Goal: Task Accomplishment & Management: Manage account settings

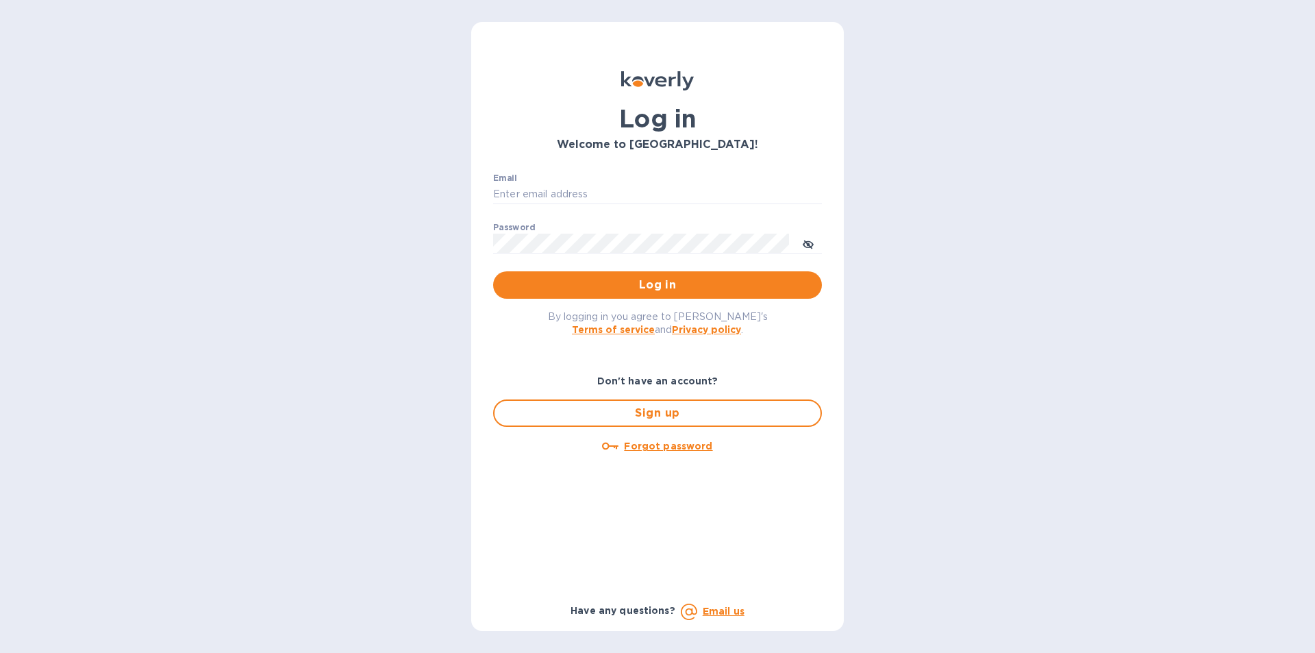
type input "isaac@maximmcable.com"
click at [643, 288] on span "Log in" at bounding box center [657, 285] width 307 height 16
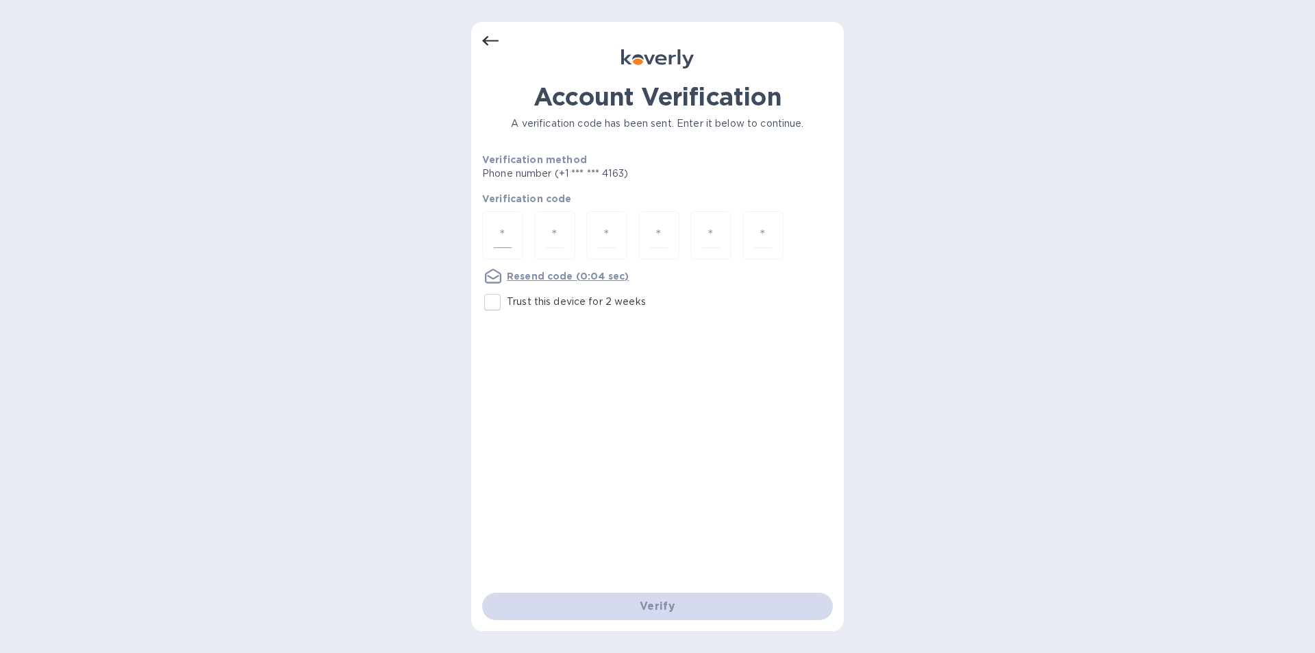
click at [506, 228] on input "number" at bounding box center [503, 235] width 18 height 25
type input "6"
type input "2"
type input "0"
type input "2"
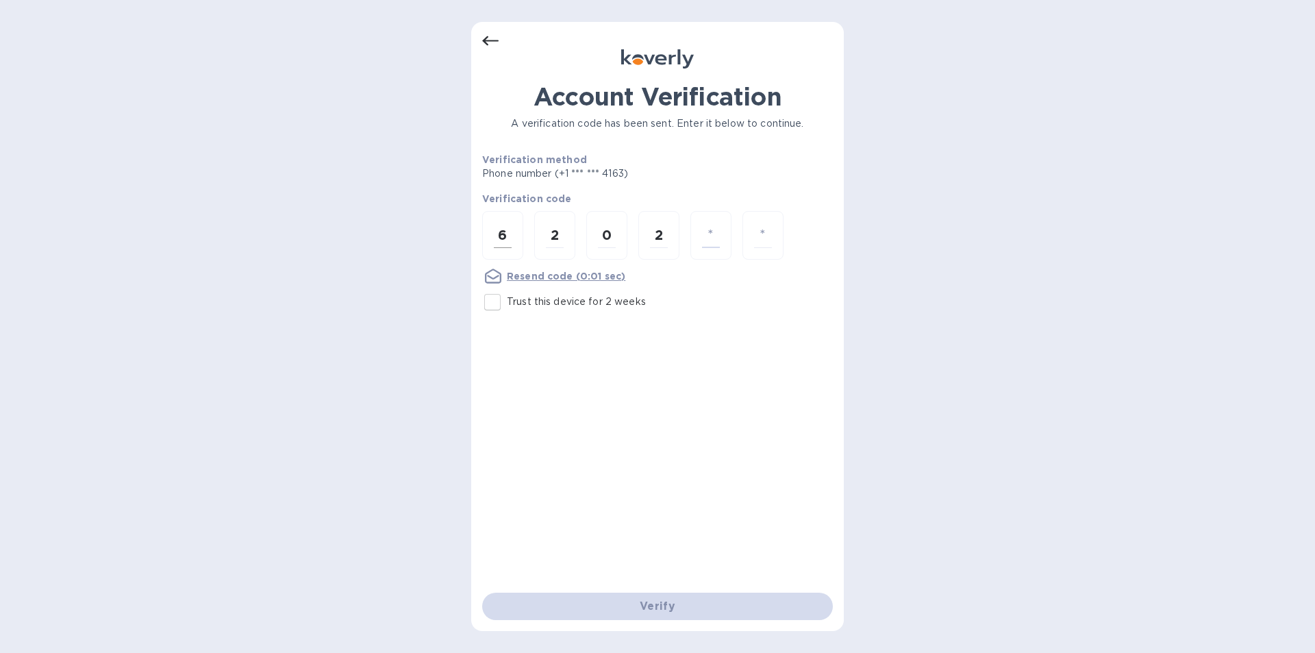
type input "1"
type input "2"
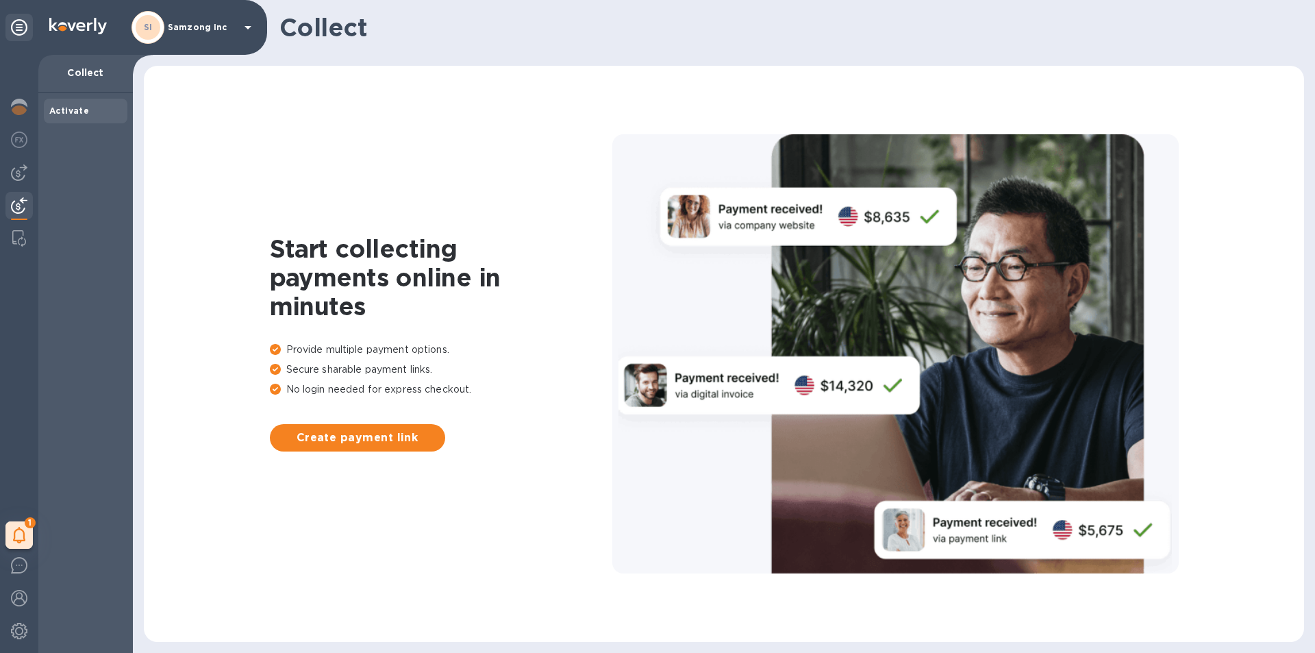
click at [74, 110] on b "Activate" at bounding box center [69, 111] width 40 height 10
click at [22, 142] on img at bounding box center [19, 140] width 16 height 16
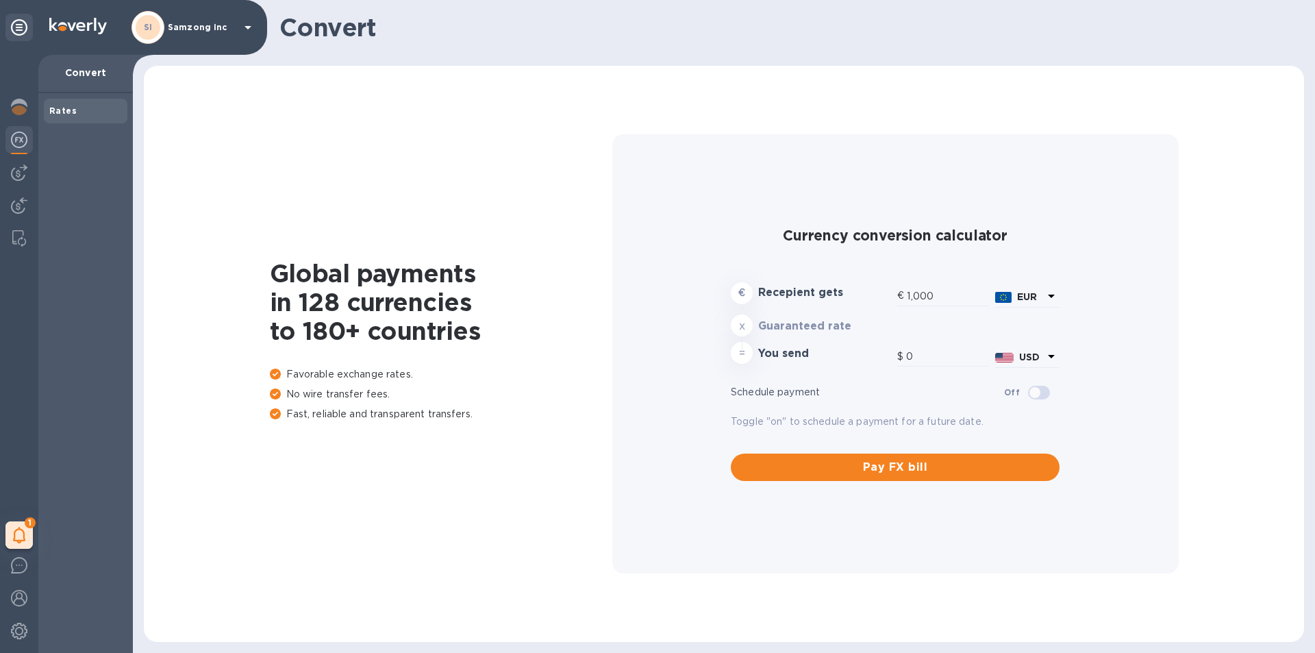
type input "1,174.15"
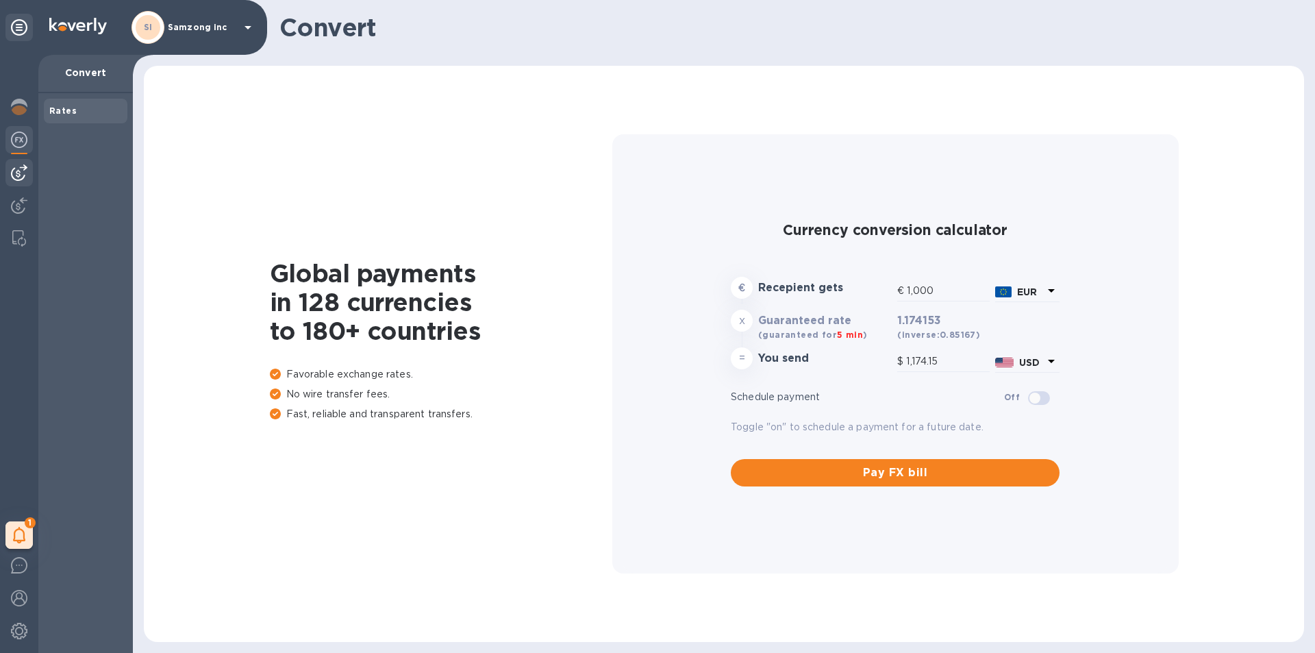
click at [13, 173] on img at bounding box center [19, 172] width 16 height 16
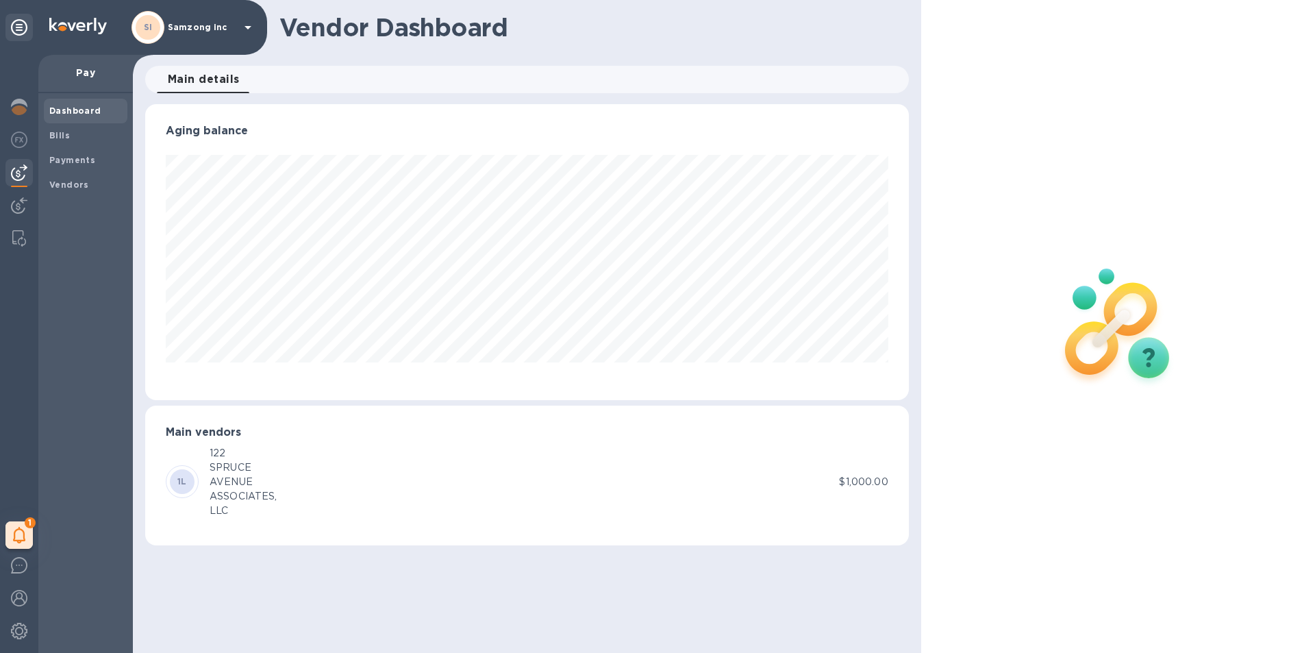
scroll to position [296, 763]
click at [60, 131] on b "Bills" at bounding box center [59, 135] width 21 height 10
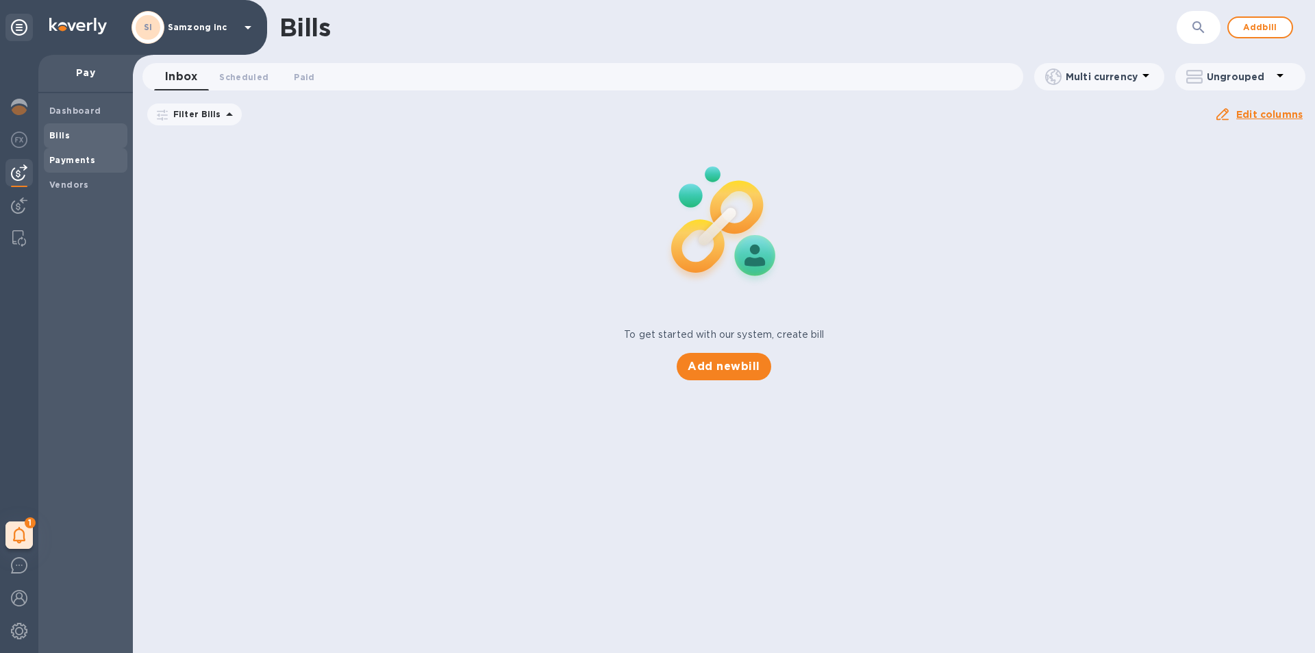
click at [61, 160] on b "Payments" at bounding box center [72, 160] width 46 height 10
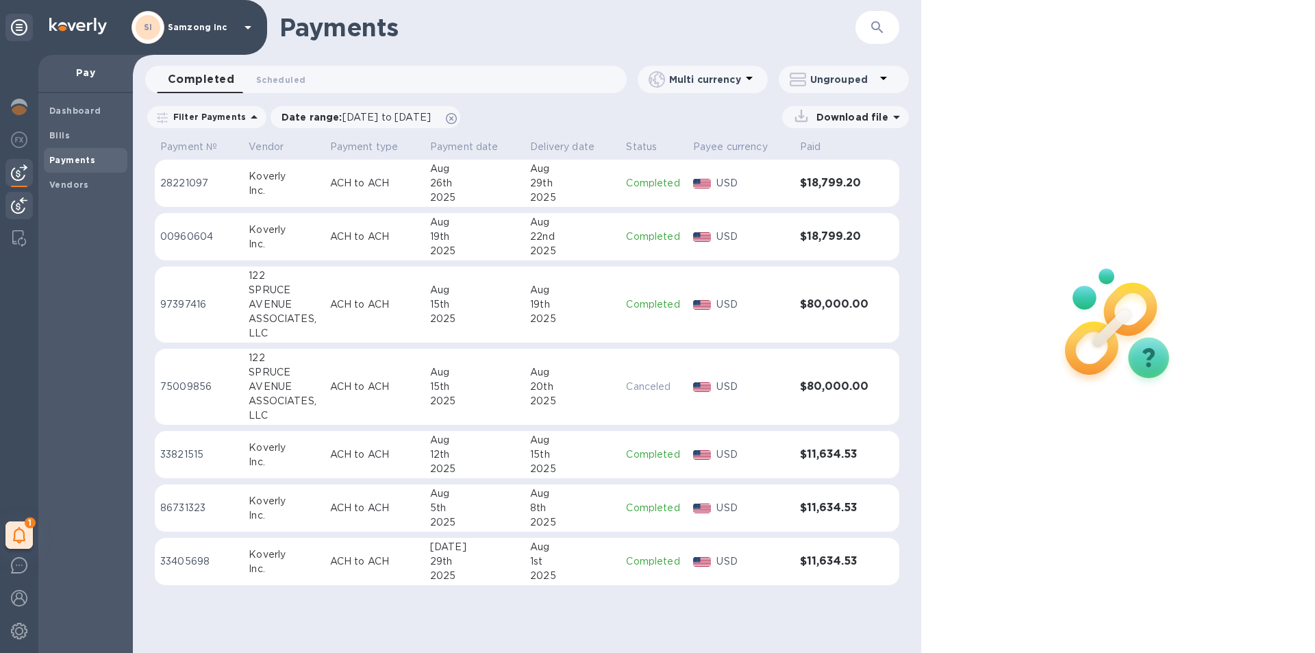
click at [16, 205] on img at bounding box center [19, 205] width 16 height 16
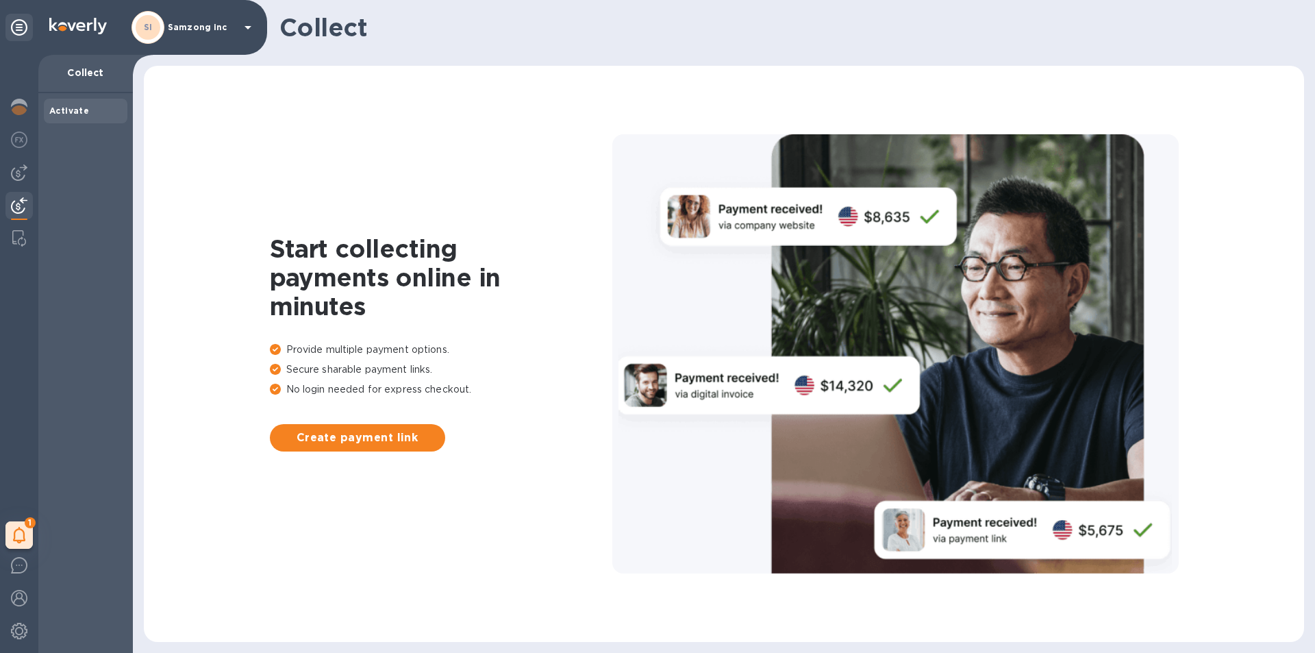
click at [7, 222] on div "1 My tasks" at bounding box center [19, 354] width 38 height 598
click at [24, 243] on img at bounding box center [19, 238] width 14 height 16
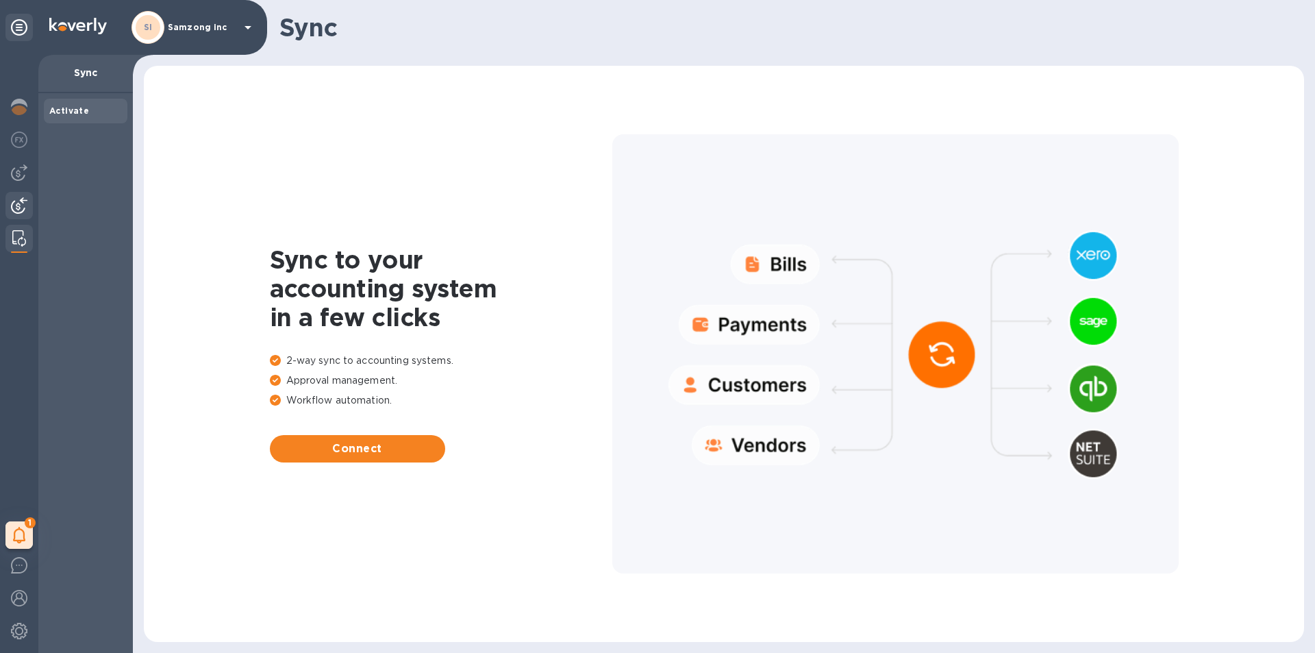
click at [19, 210] on img at bounding box center [19, 205] width 16 height 16
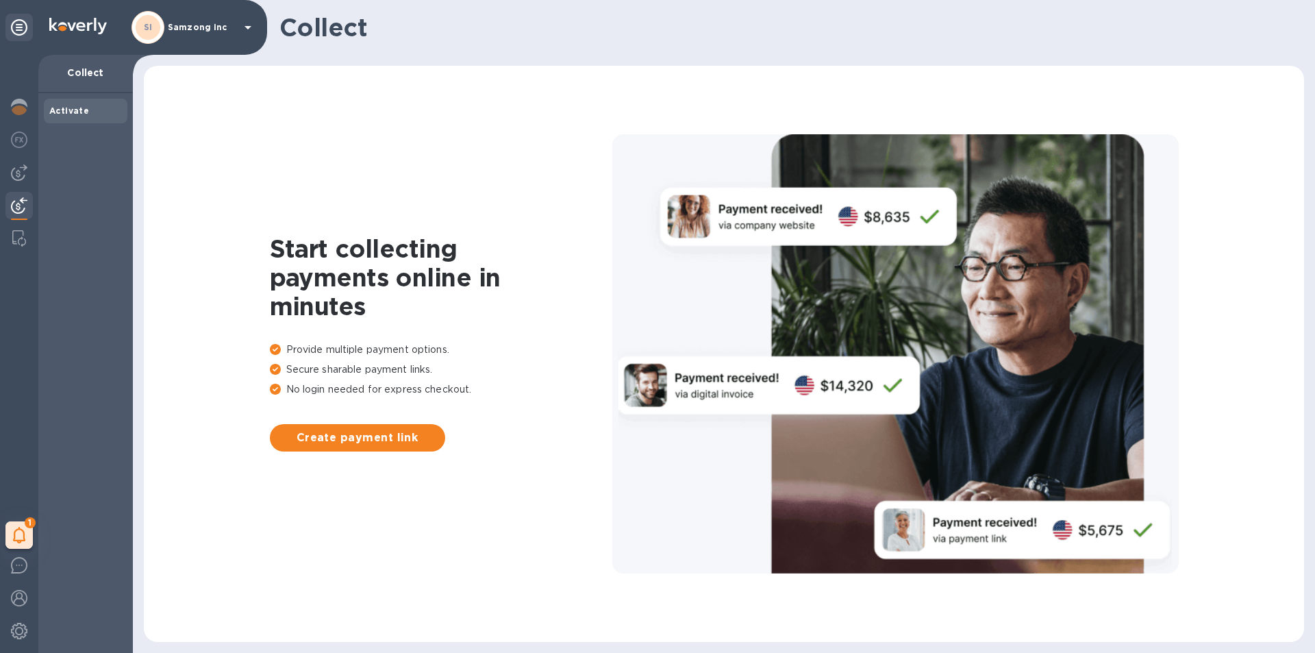
click at [68, 108] on b "Activate" at bounding box center [69, 111] width 40 height 10
click at [20, 171] on img at bounding box center [19, 172] width 16 height 16
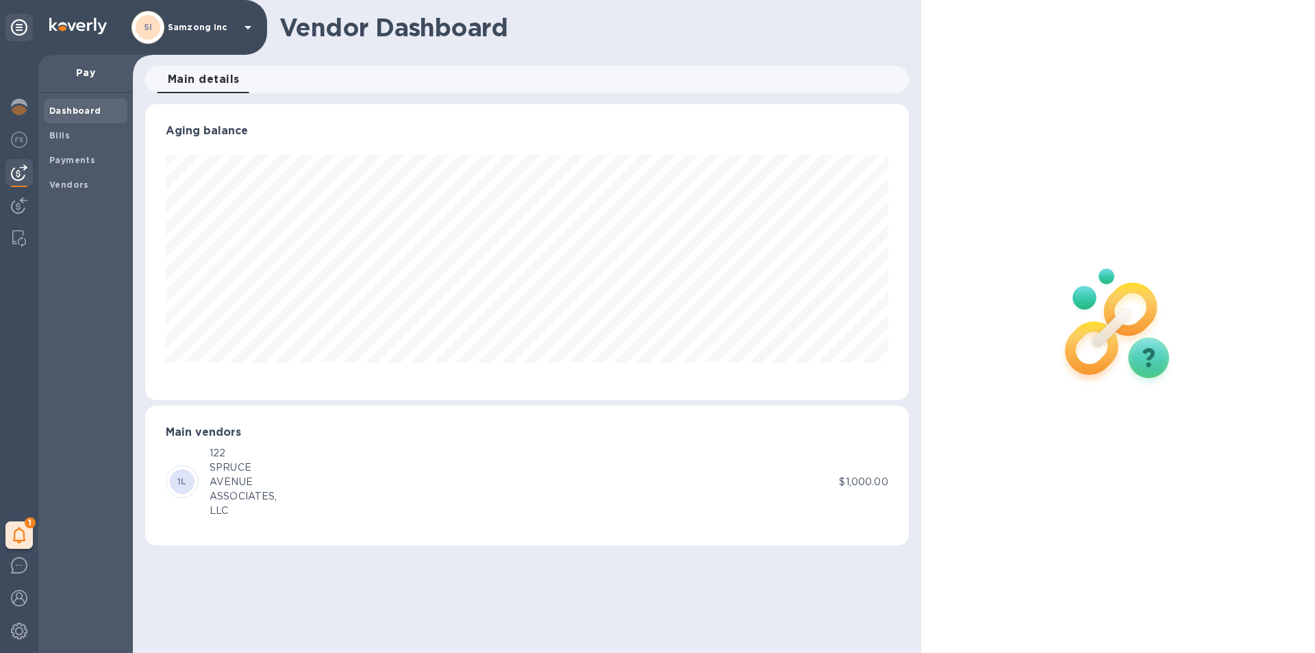
scroll to position [296, 763]
click at [77, 134] on span "Bills" at bounding box center [85, 136] width 73 height 14
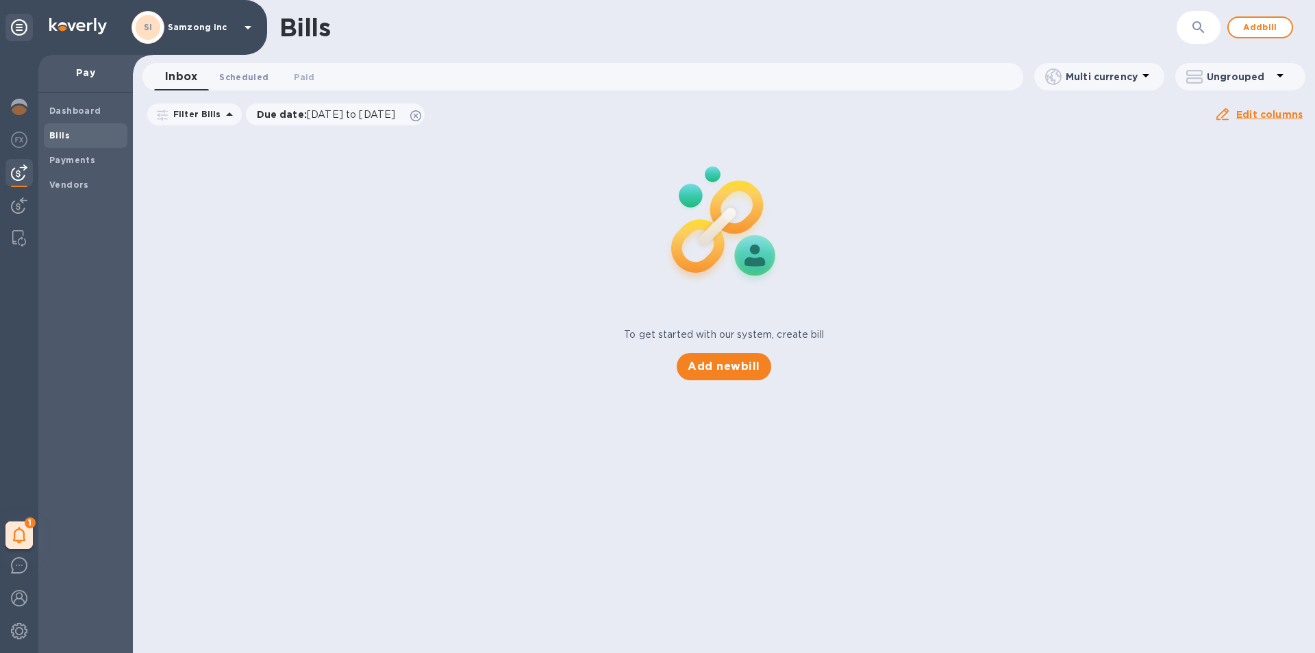
click at [261, 74] on span "Scheduled 0" at bounding box center [243, 77] width 49 height 14
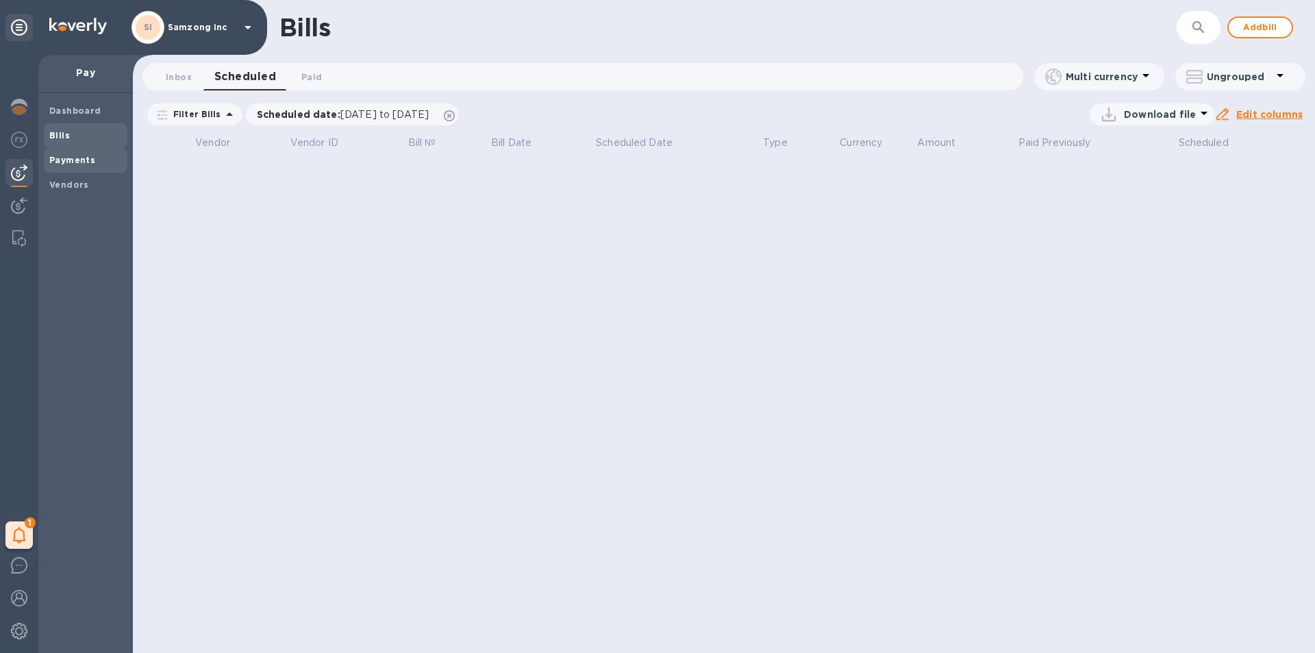
click at [82, 158] on b "Payments" at bounding box center [72, 160] width 46 height 10
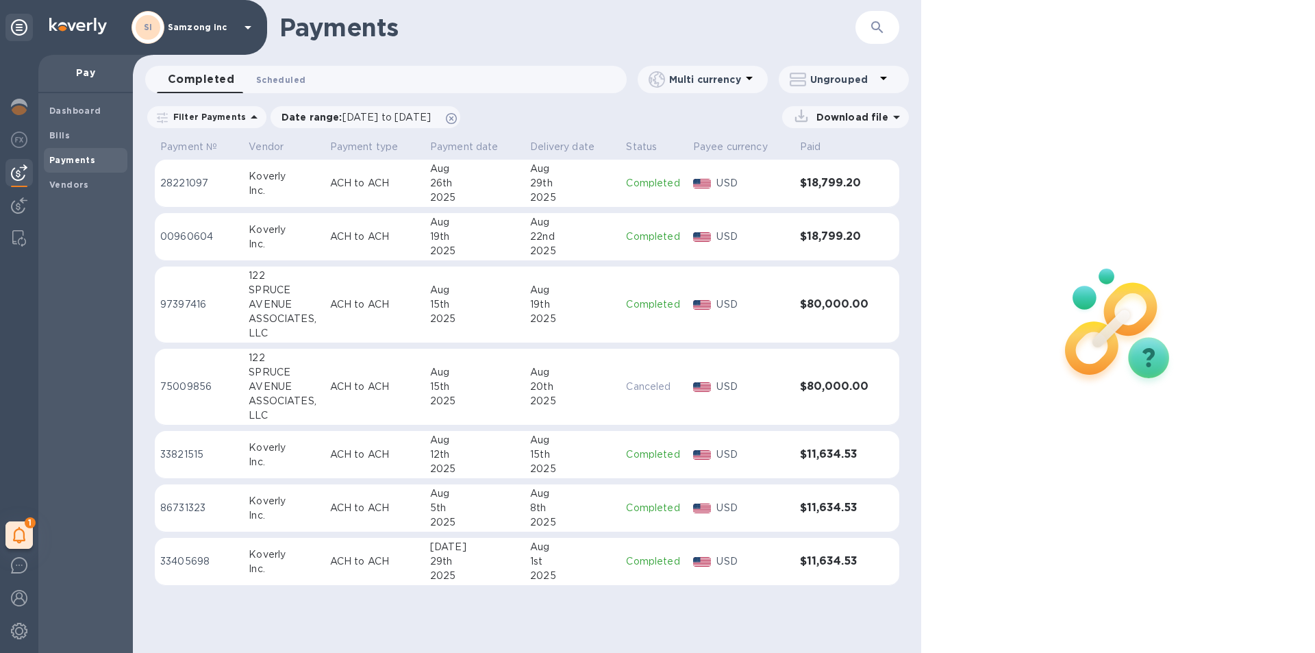
click at [289, 75] on span "Scheduled 0" at bounding box center [280, 80] width 49 height 14
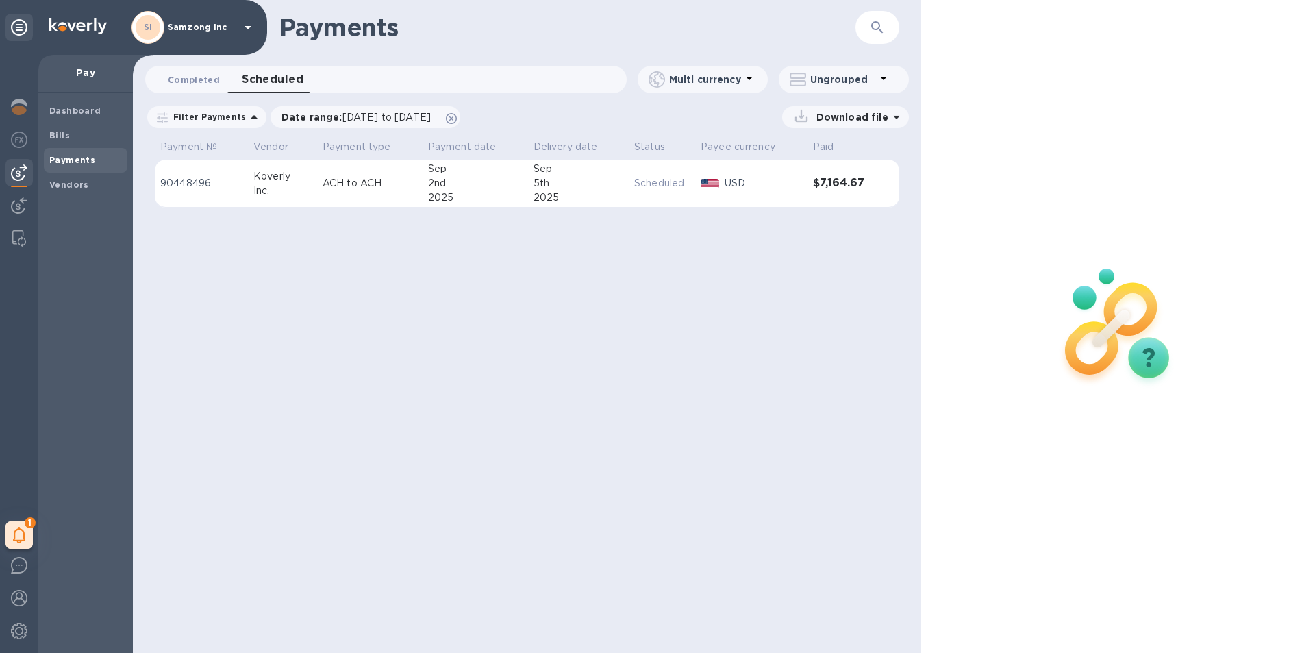
click at [191, 84] on span "Completed 0" at bounding box center [194, 80] width 52 height 14
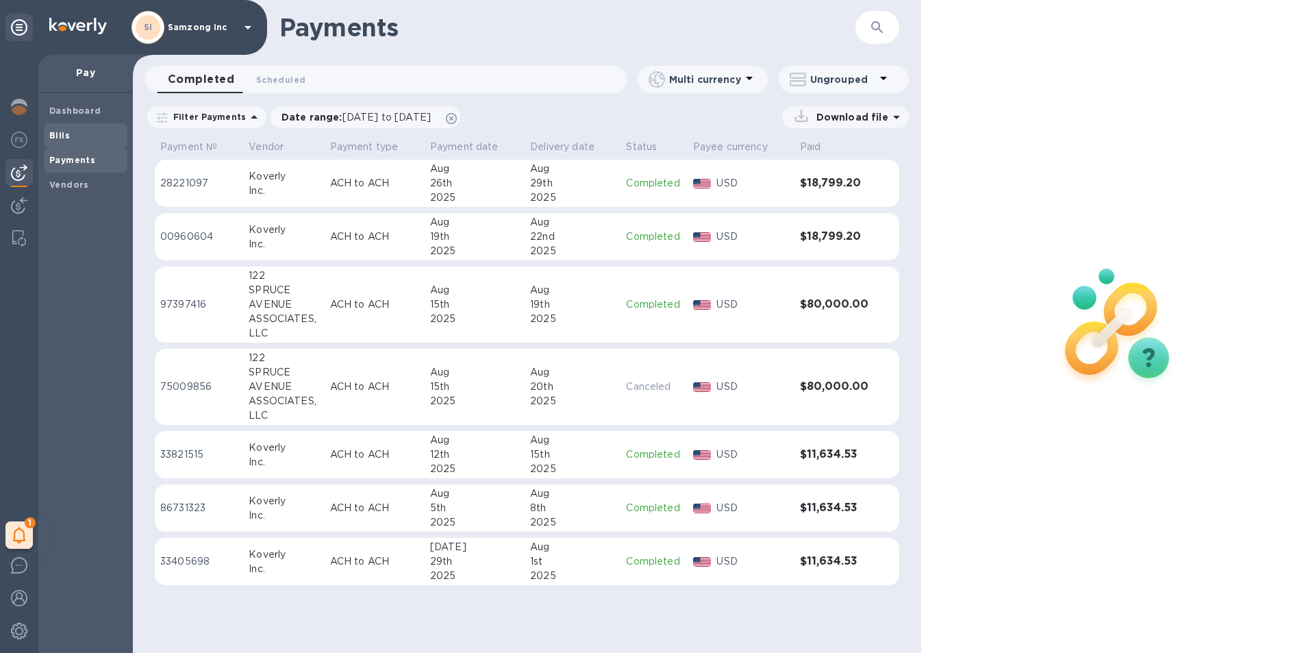
click at [61, 127] on div "Bills" at bounding box center [86, 135] width 84 height 25
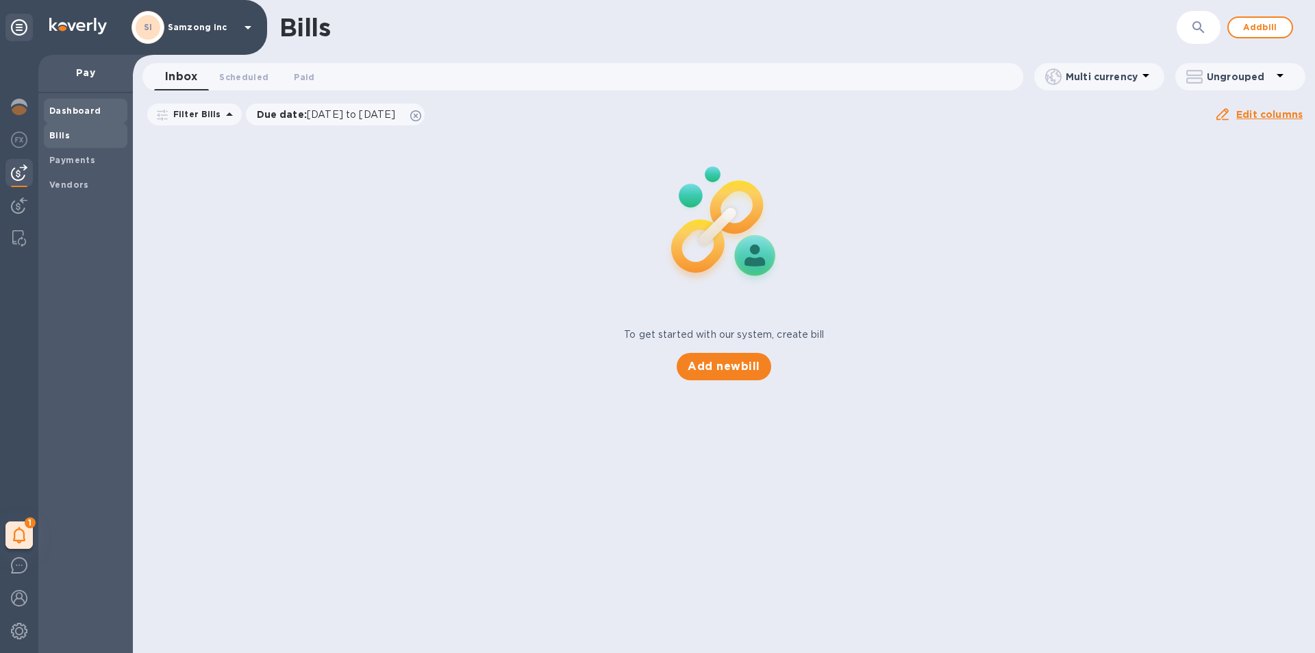
click at [71, 105] on span "Dashboard" at bounding box center [75, 111] width 52 height 14
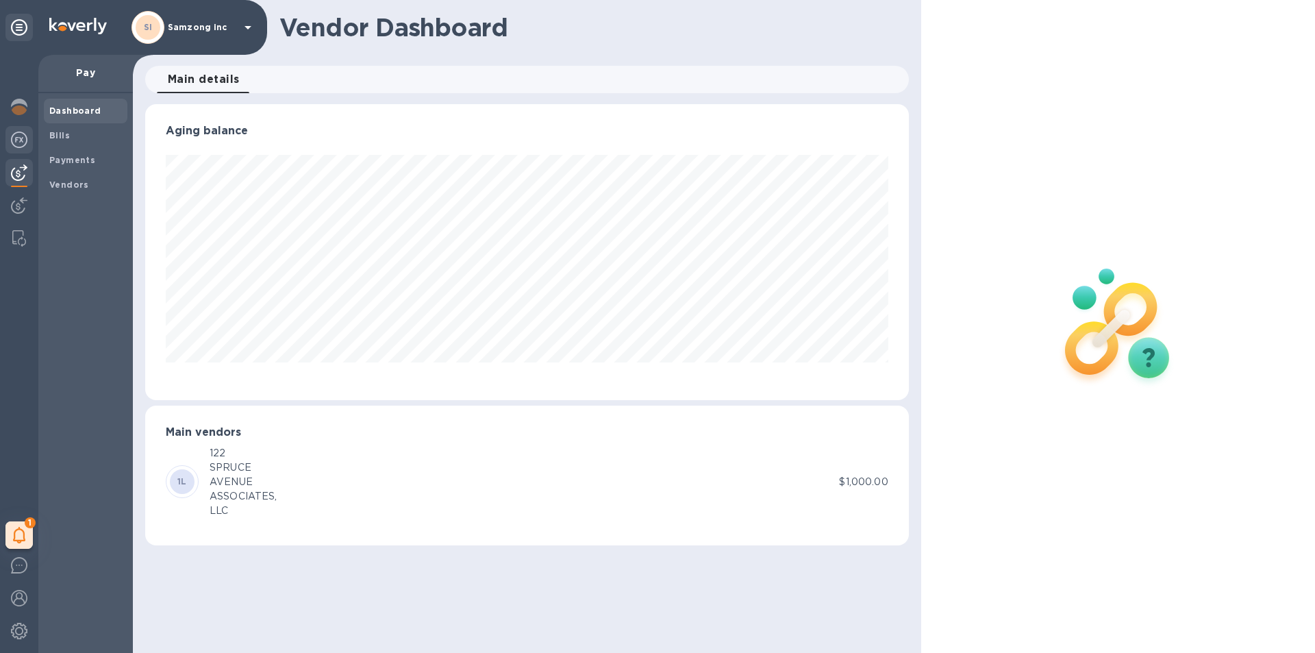
scroll to position [296, 763]
click at [21, 136] on img at bounding box center [19, 140] width 16 height 16
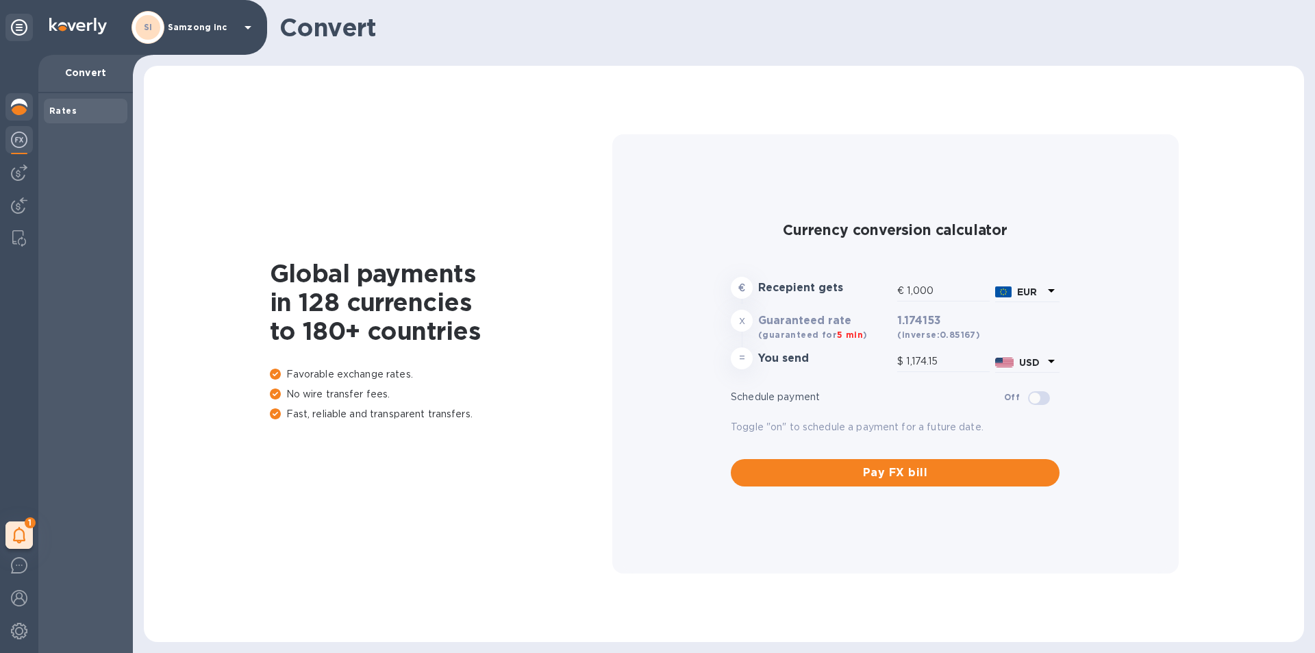
click at [24, 106] on img at bounding box center [19, 107] width 16 height 16
